Goal: Task Accomplishment & Management: Use online tool/utility

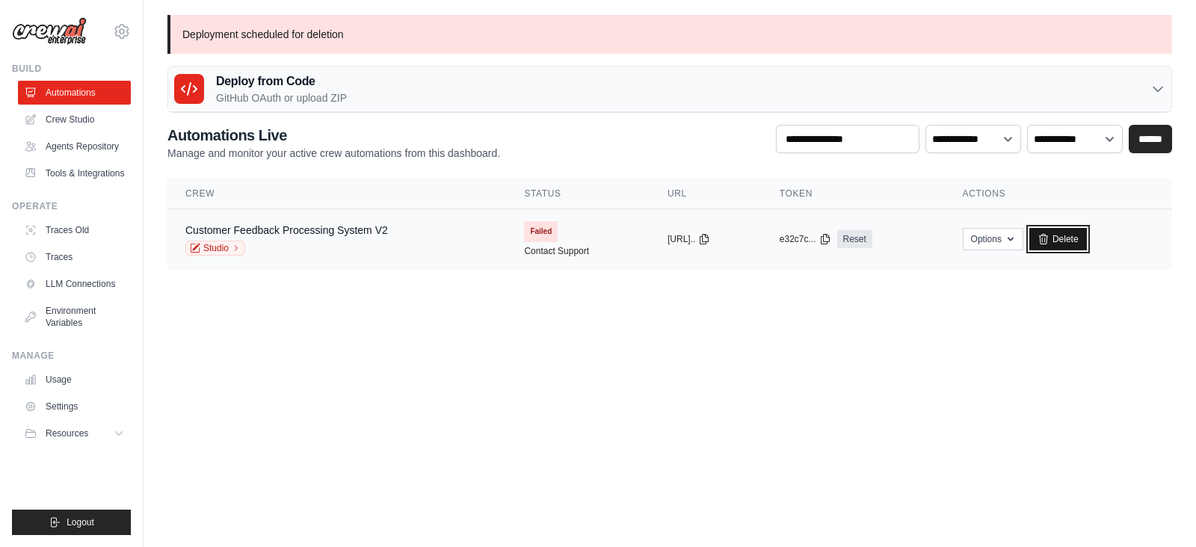
click at [1073, 238] on link "Delete" at bounding box center [1058, 239] width 58 height 22
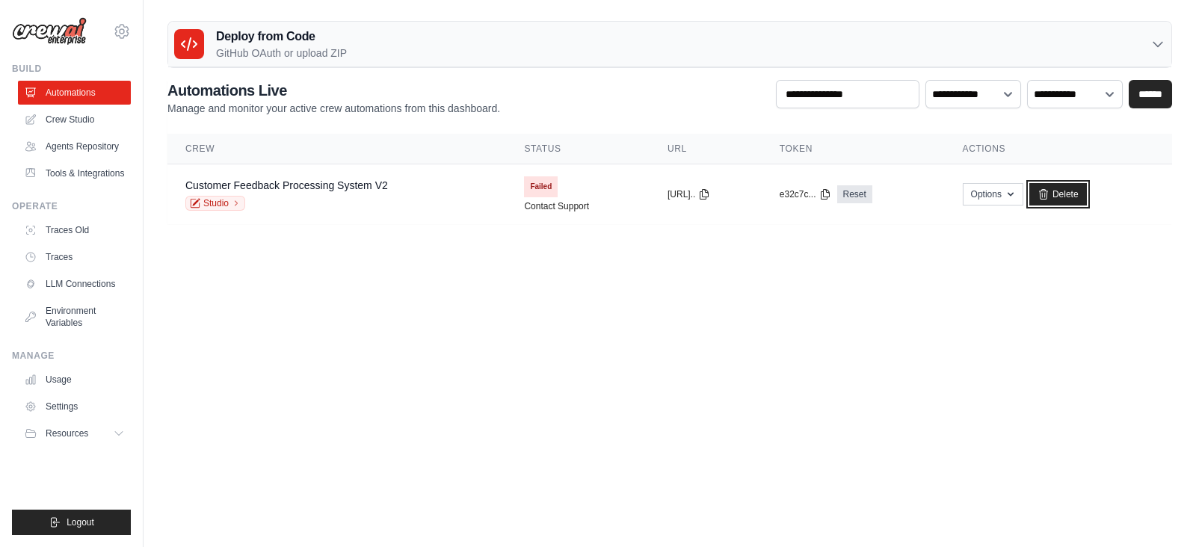
drag, startPoint x: 1065, startPoint y: 195, endPoint x: 680, endPoint y: 111, distance: 394.0
click at [1066, 195] on link "Delete" at bounding box center [1058, 194] width 58 height 22
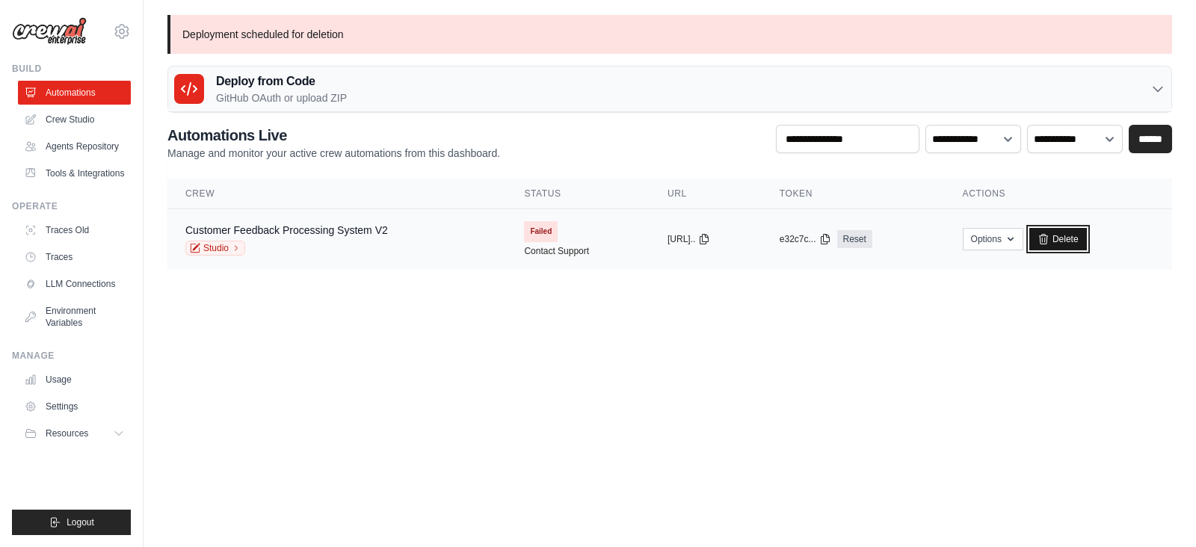
click at [1072, 237] on link "Delete" at bounding box center [1058, 239] width 58 height 22
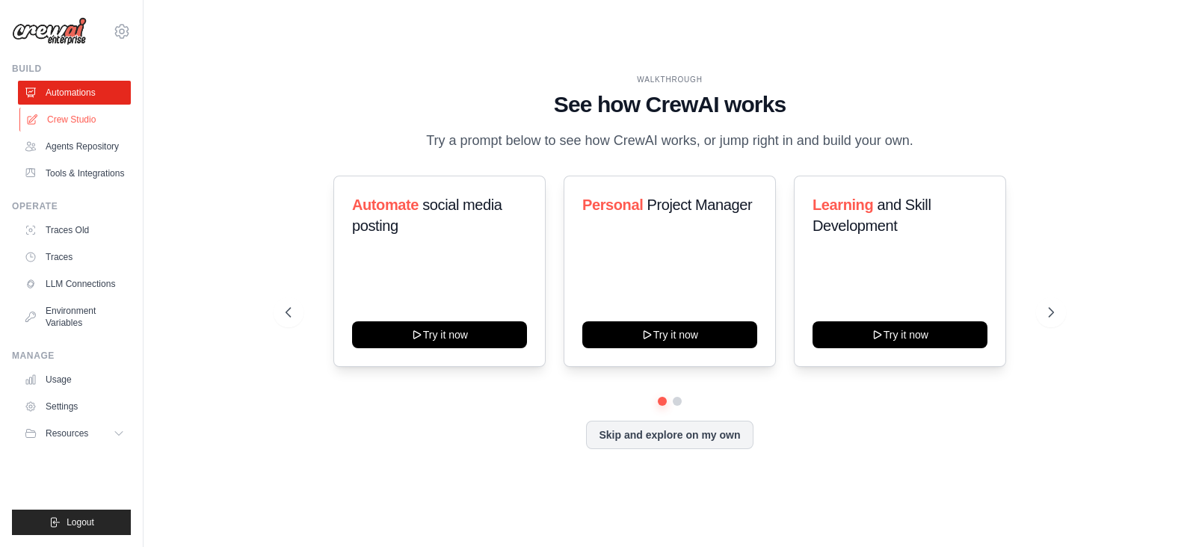
click at [72, 114] on link "Crew Studio" at bounding box center [75, 120] width 113 height 24
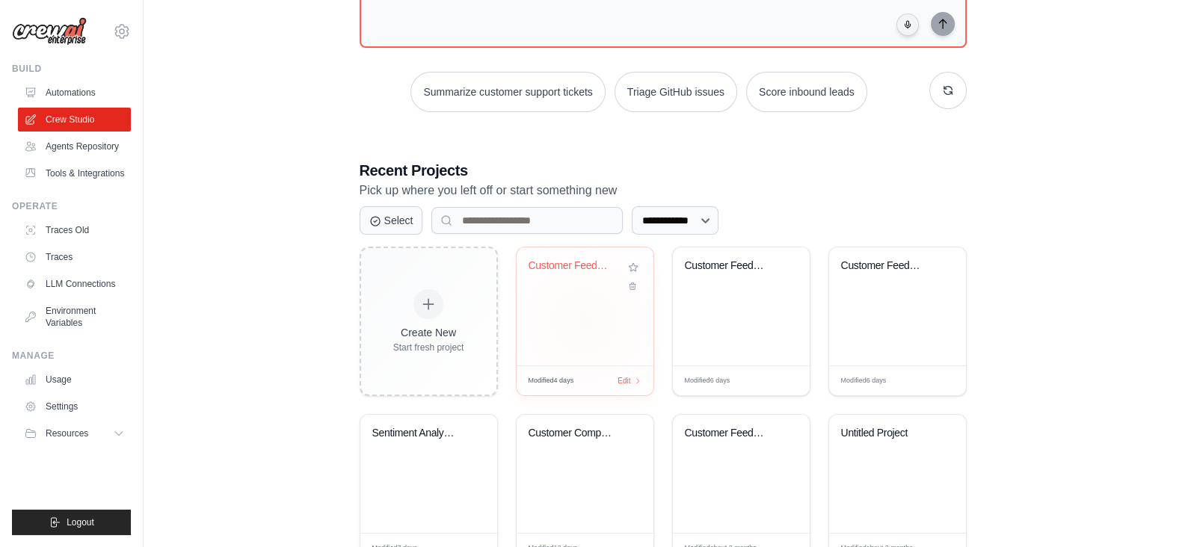
scroll to position [186, 0]
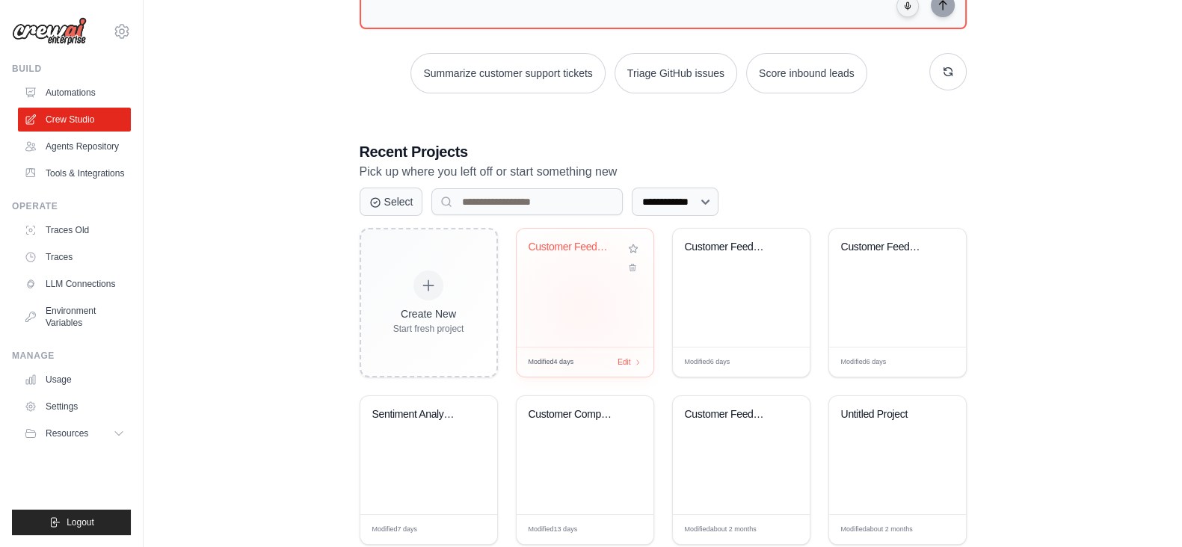
click at [583, 308] on div "Customer Feedback Processing System" at bounding box center [584, 288] width 137 height 118
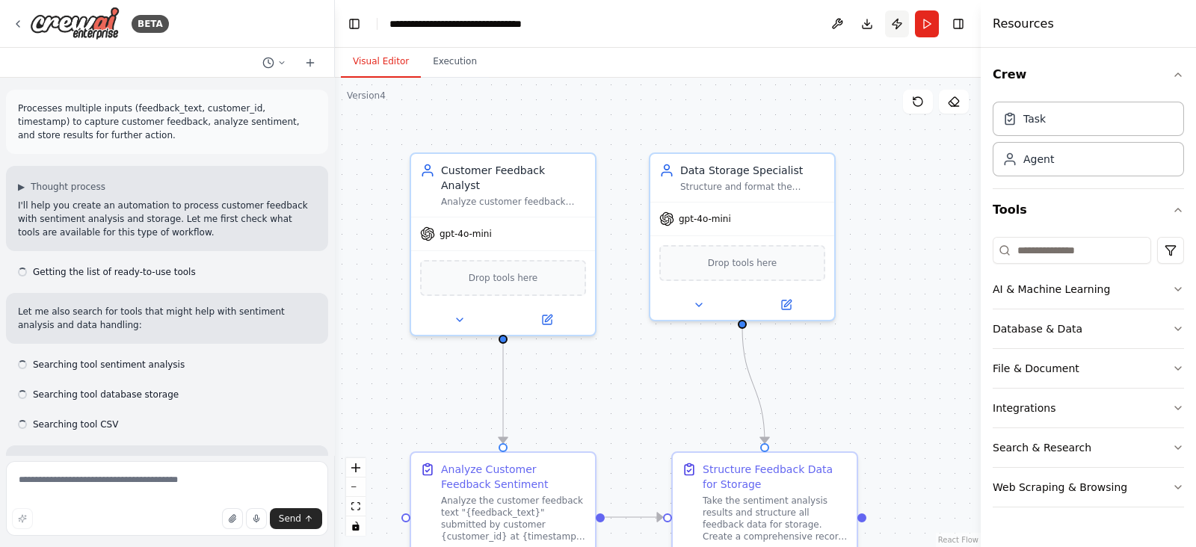
click at [890, 22] on button "Publish" at bounding box center [897, 23] width 24 height 27
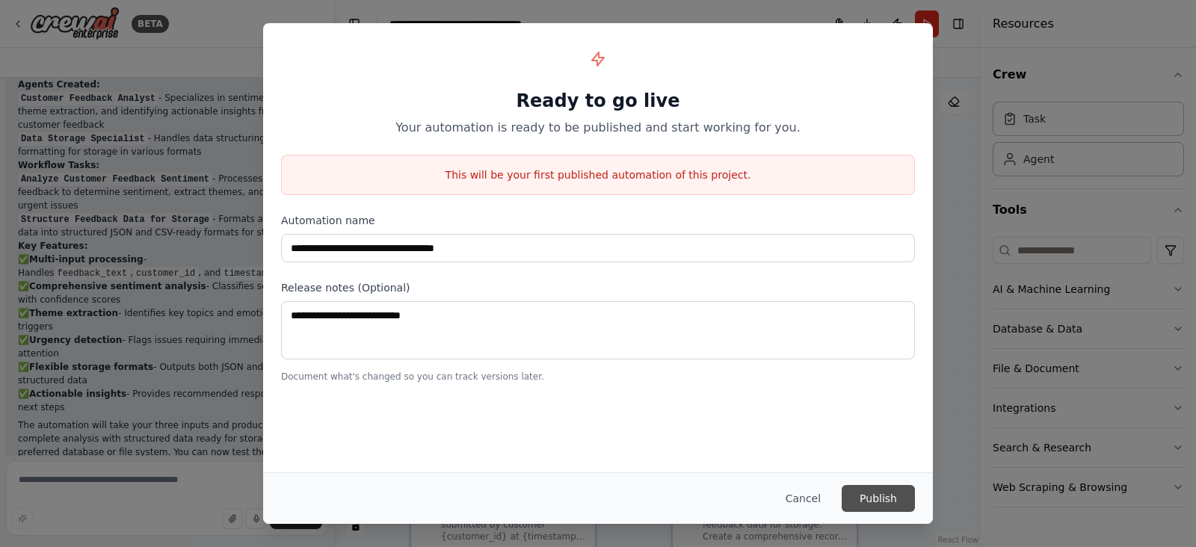
click at [898, 501] on button "Publish" at bounding box center [877, 498] width 73 height 27
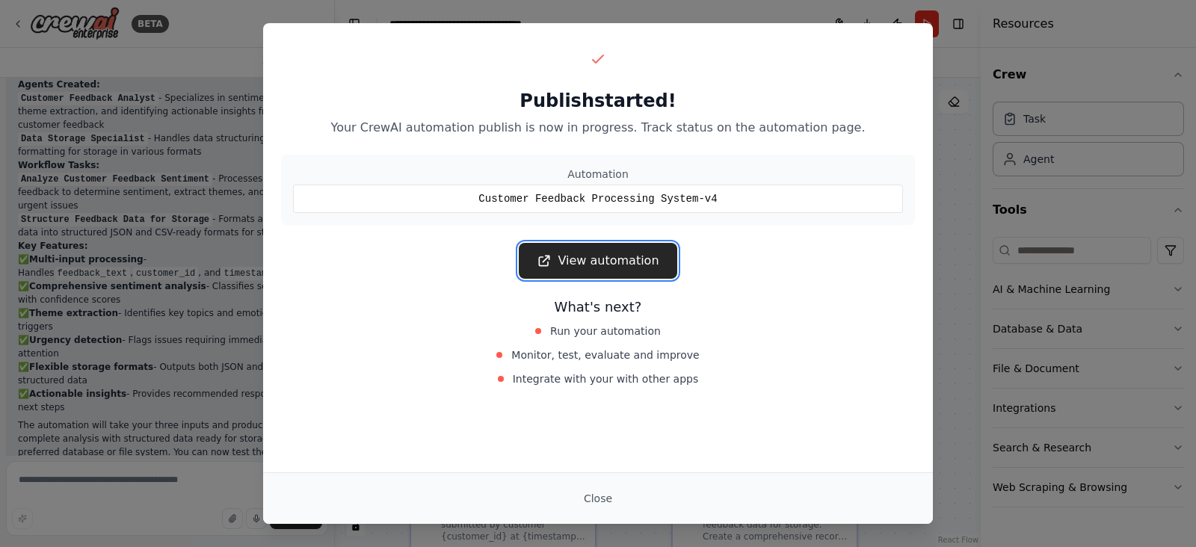
click at [541, 263] on icon at bounding box center [544, 260] width 15 height 15
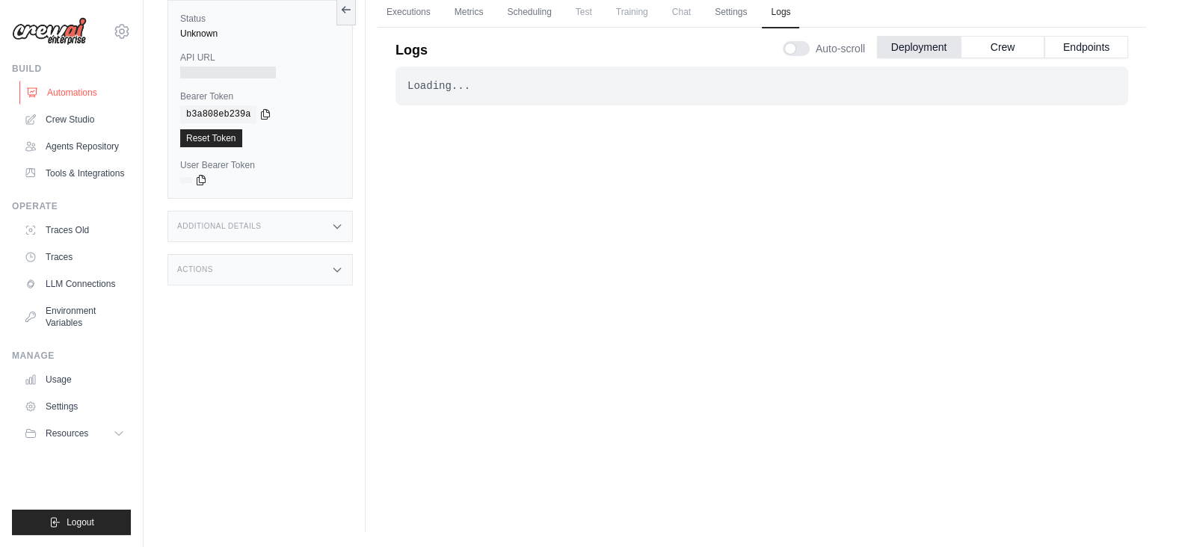
click at [60, 96] on link "Automations" at bounding box center [75, 93] width 113 height 24
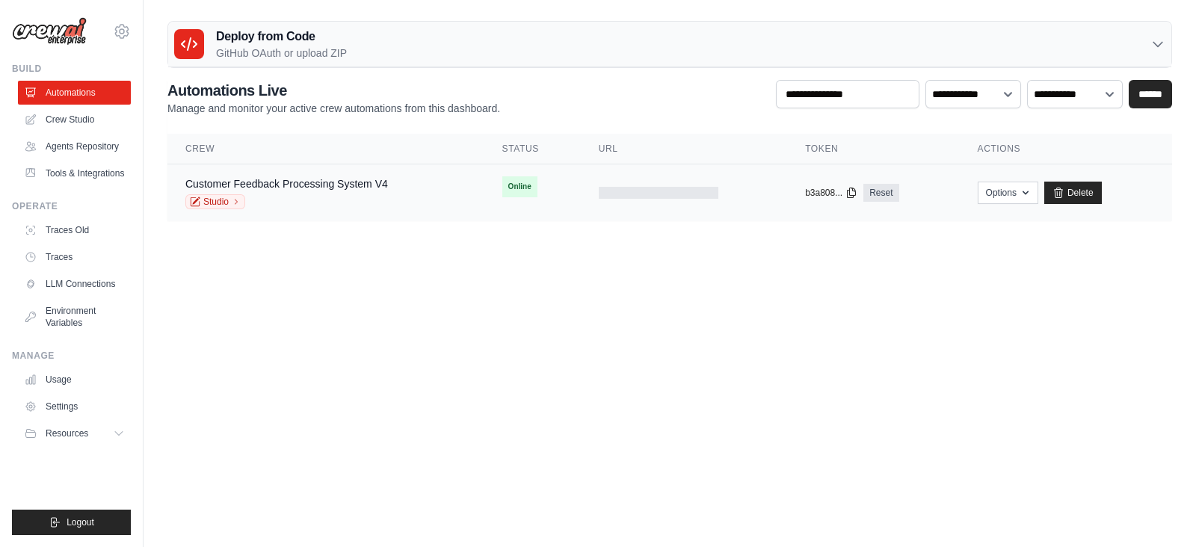
click at [350, 194] on div "Studio" at bounding box center [286, 201] width 203 height 15
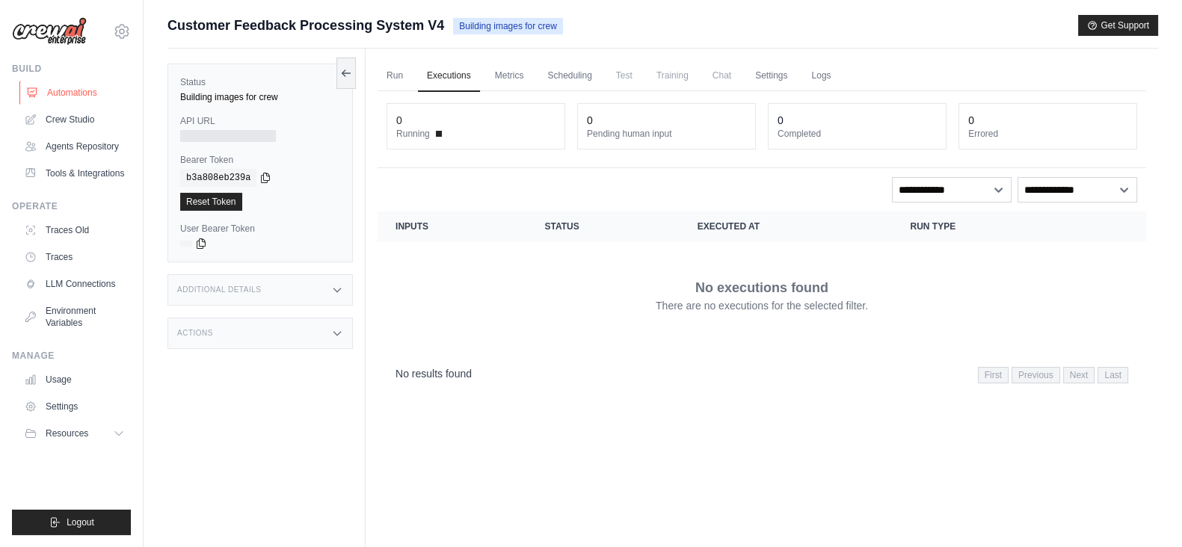
click at [84, 95] on link "Automations" at bounding box center [75, 93] width 113 height 24
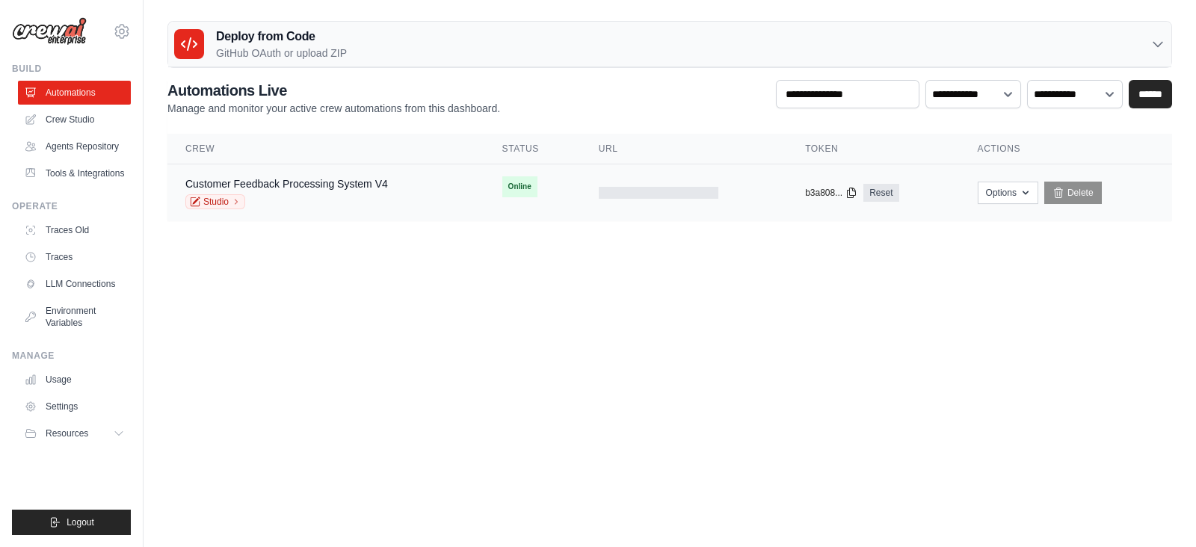
click at [345, 191] on div "Customer Feedback Processing System V4 Studio" at bounding box center [286, 192] width 203 height 33
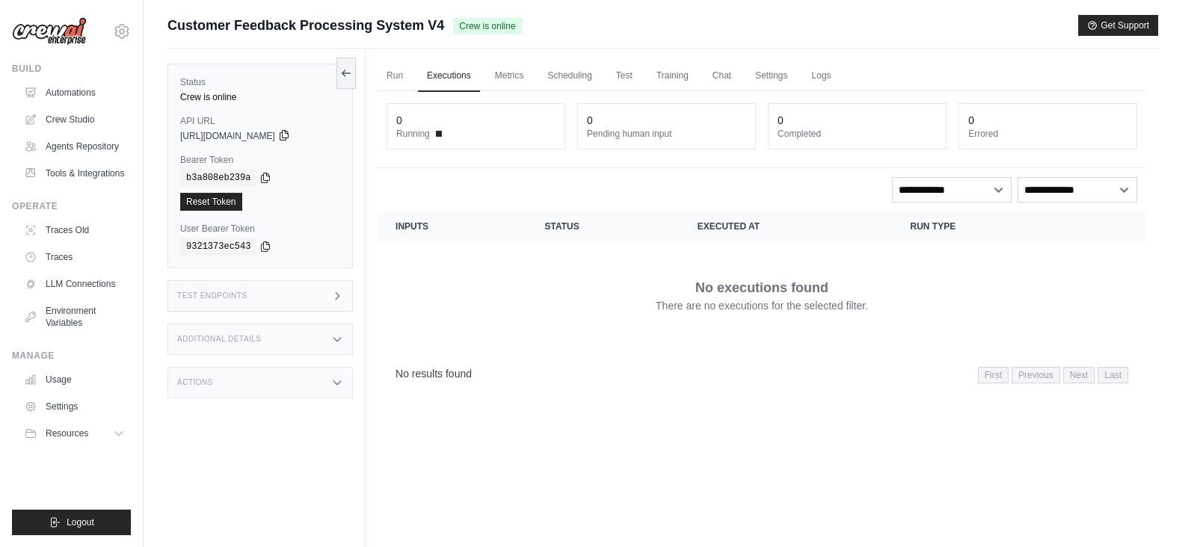
click at [288, 137] on icon at bounding box center [284, 136] width 8 height 10
click at [330, 300] on div "Test Endpoints" at bounding box center [259, 295] width 185 height 31
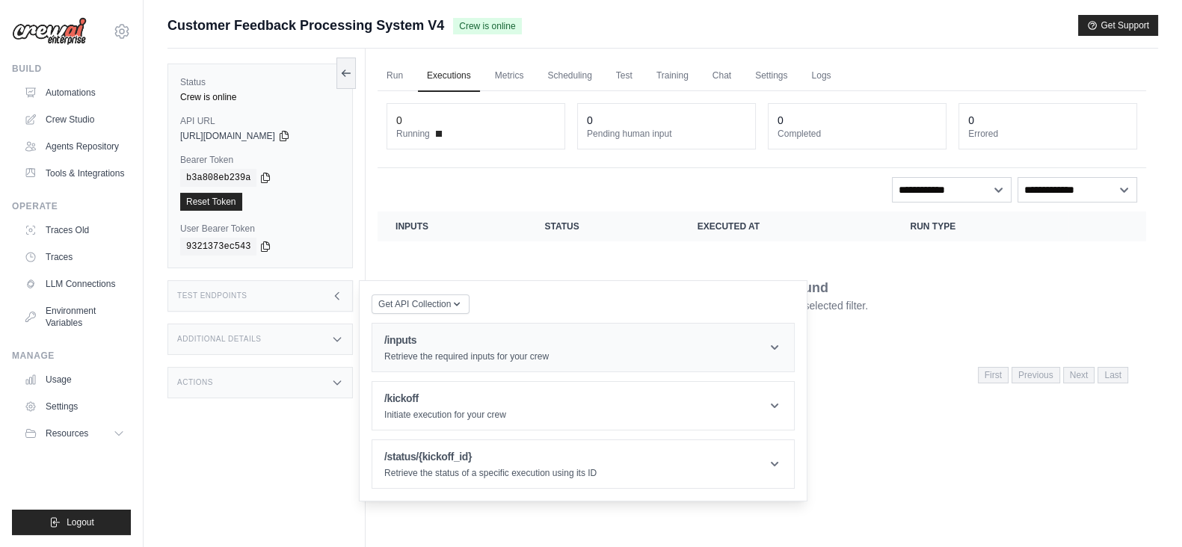
click at [417, 342] on h1 "/inputs" at bounding box center [466, 340] width 164 height 15
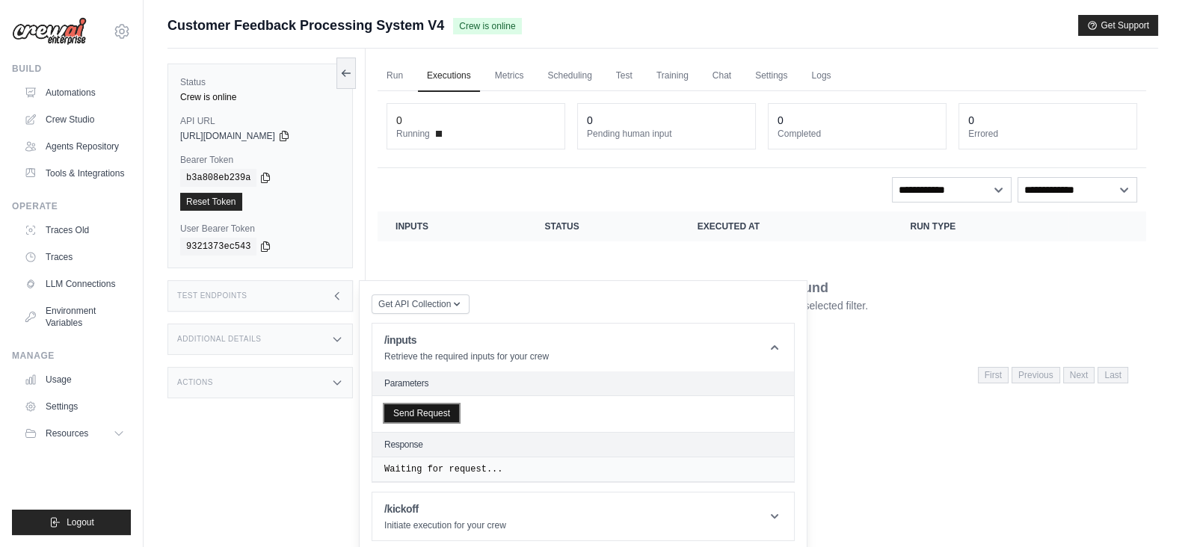
click at [422, 404] on button "Send Request" at bounding box center [421, 413] width 75 height 18
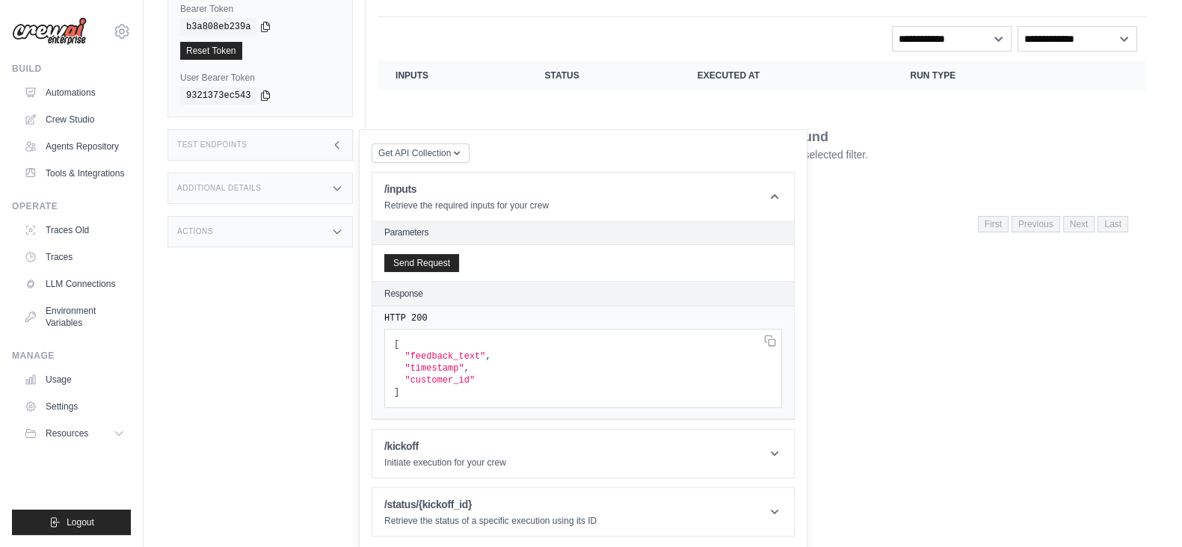
scroll to position [58, 0]
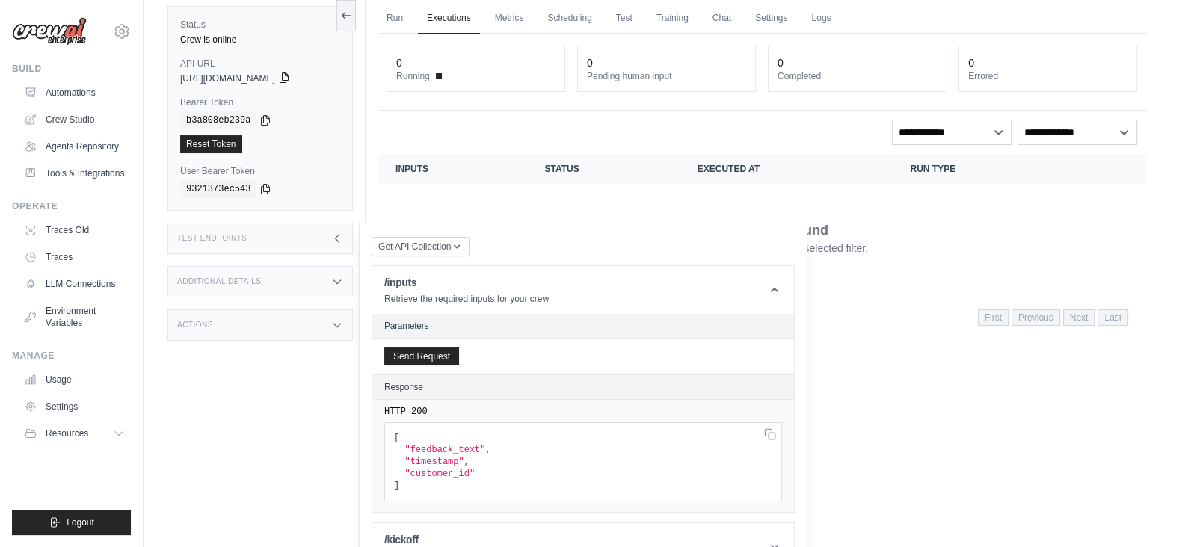
click at [290, 72] on icon at bounding box center [284, 78] width 12 height 12
click at [262, 116] on icon at bounding box center [266, 120] width 8 height 10
